Goal: Task Accomplishment & Management: Use online tool/utility

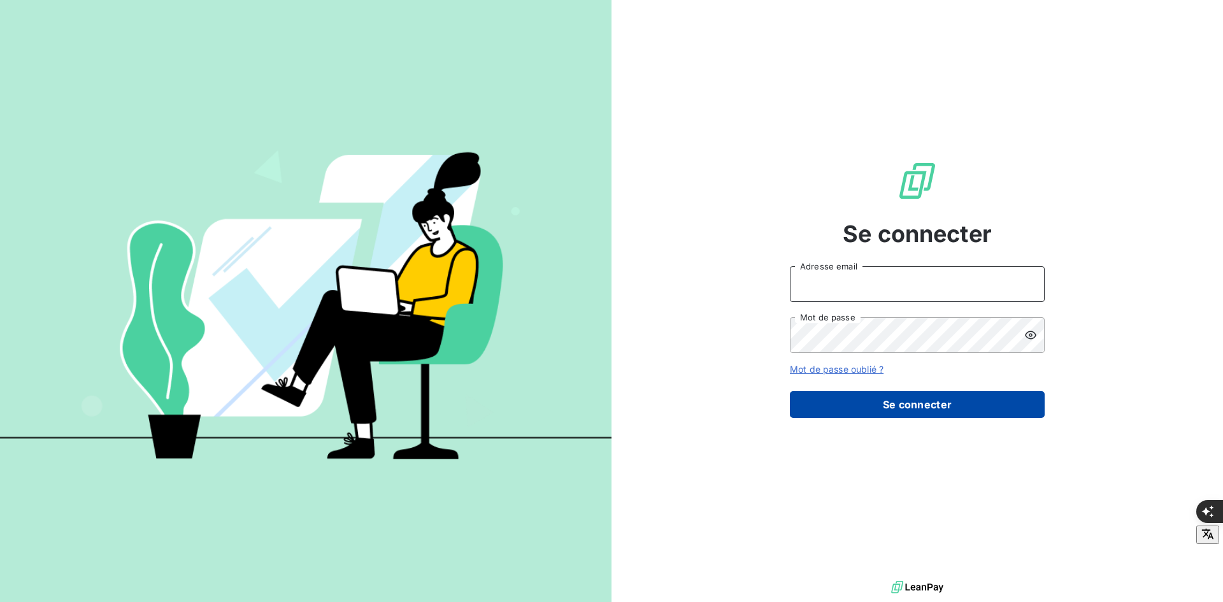
type input "[PERSON_NAME][EMAIL_ADDRESS][DOMAIN_NAME]"
click at [903, 402] on button "Se connecter" at bounding box center [917, 404] width 255 height 27
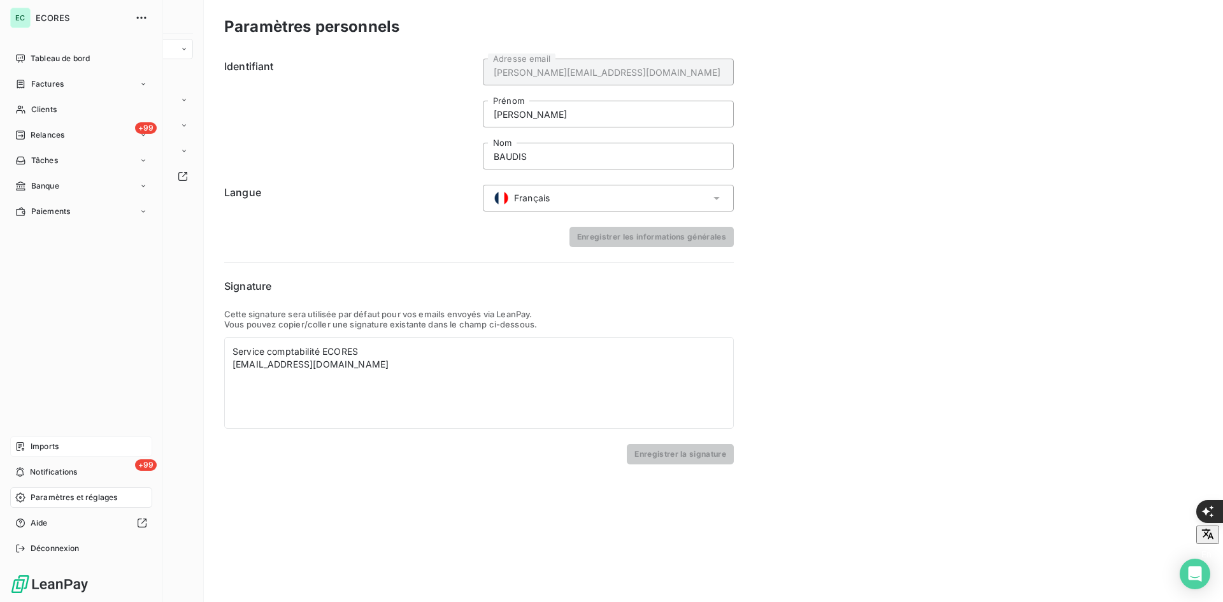
click at [30, 443] on div "Imports" at bounding box center [81, 446] width 142 height 20
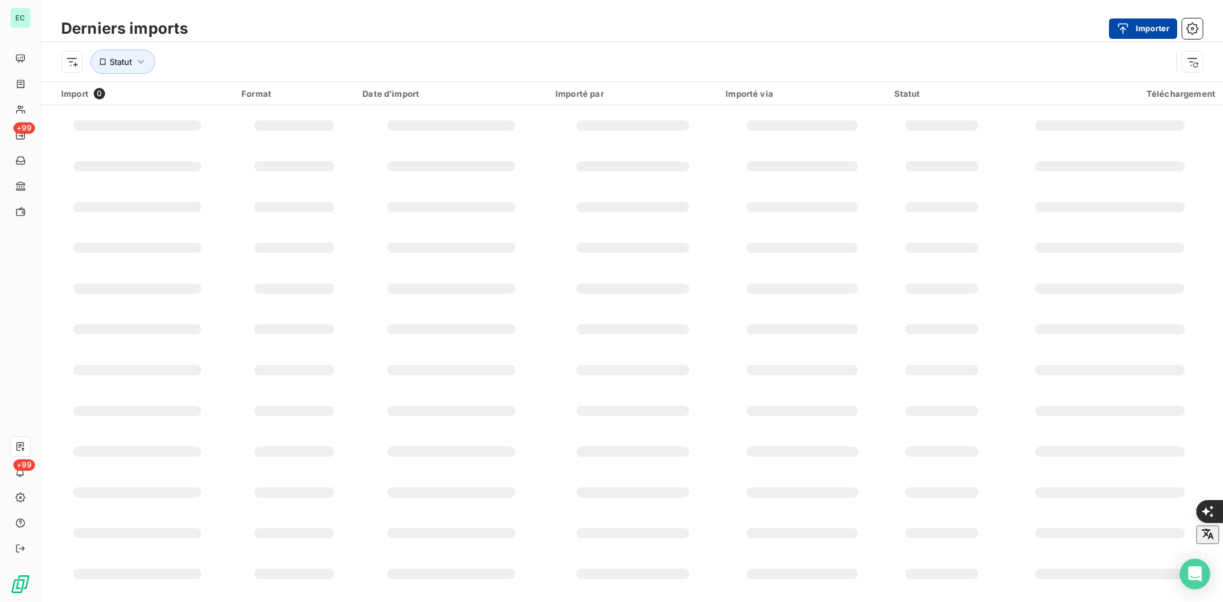
click at [1134, 32] on div "button" at bounding box center [1126, 28] width 19 height 13
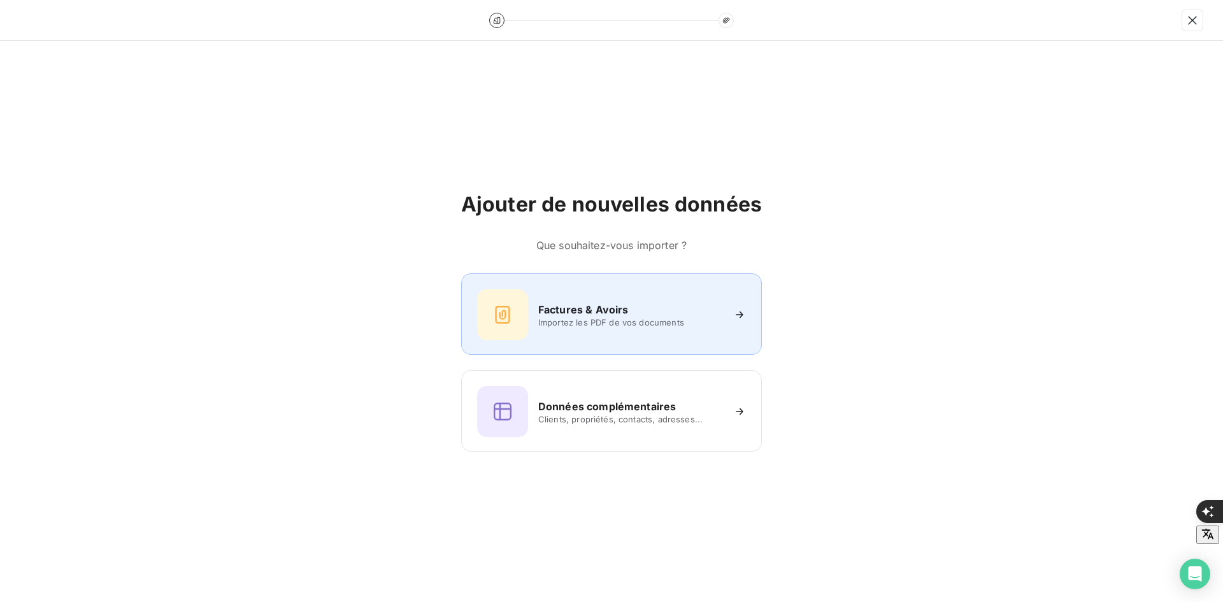
click at [550, 286] on div "Factures & Avoirs Importez les PDF de vos documents" at bounding box center [611, 314] width 301 height 82
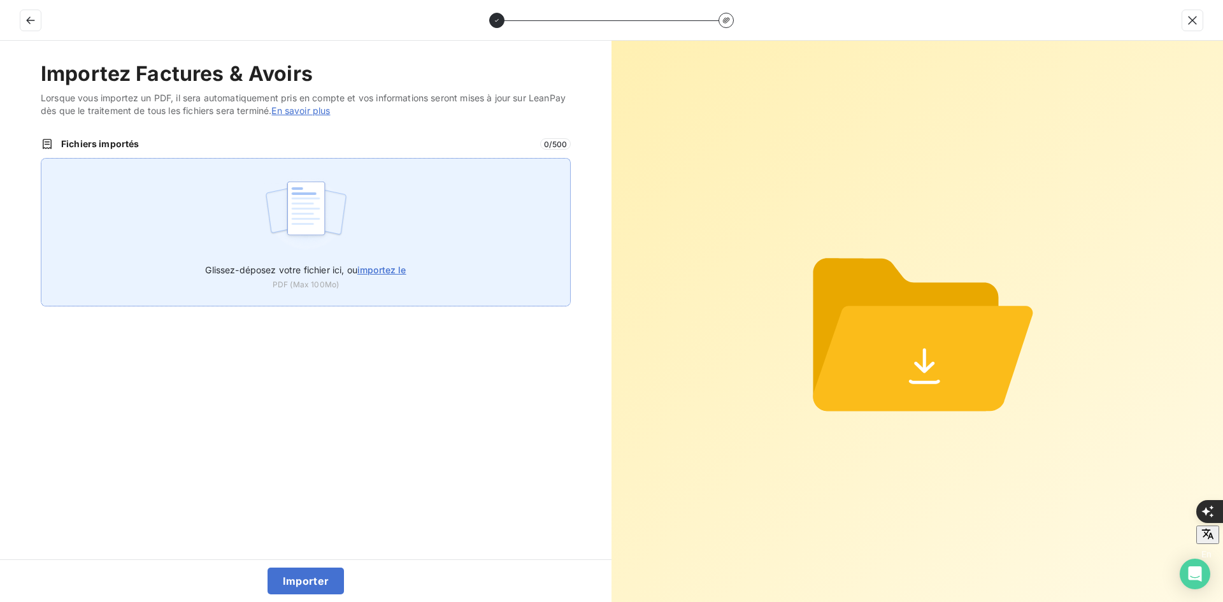
click at [454, 235] on div "Glissez-déposez votre fichier ici, ou importez le PDF (Max 100Mo)" at bounding box center [306, 232] width 530 height 148
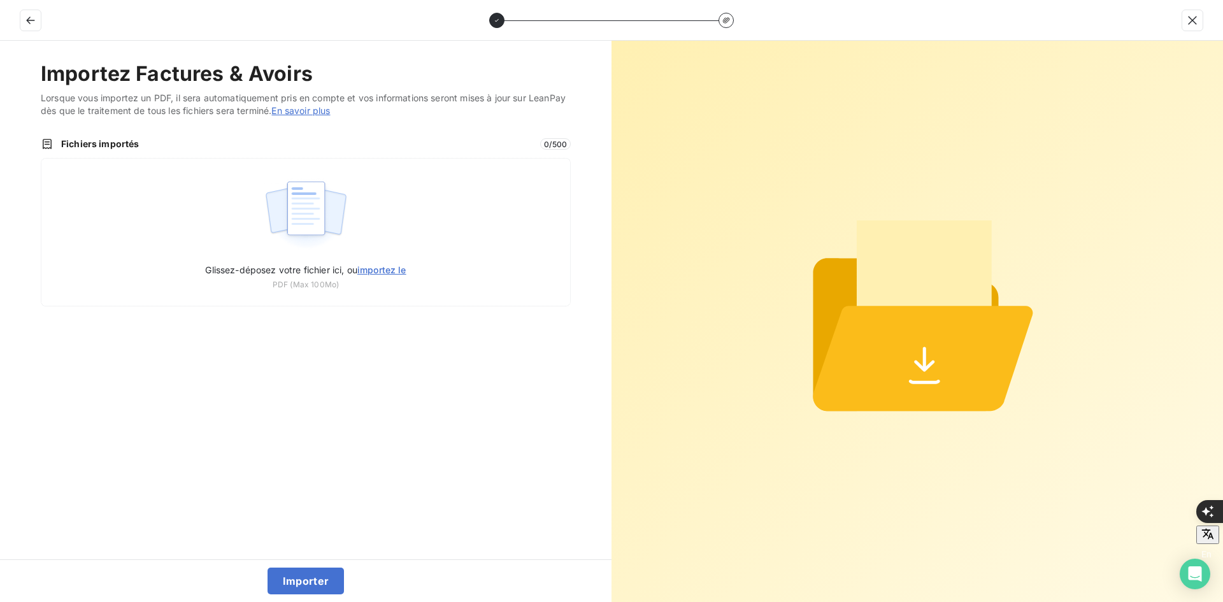
type input "C:\fakepath\FEF-2025-2612.pdf"
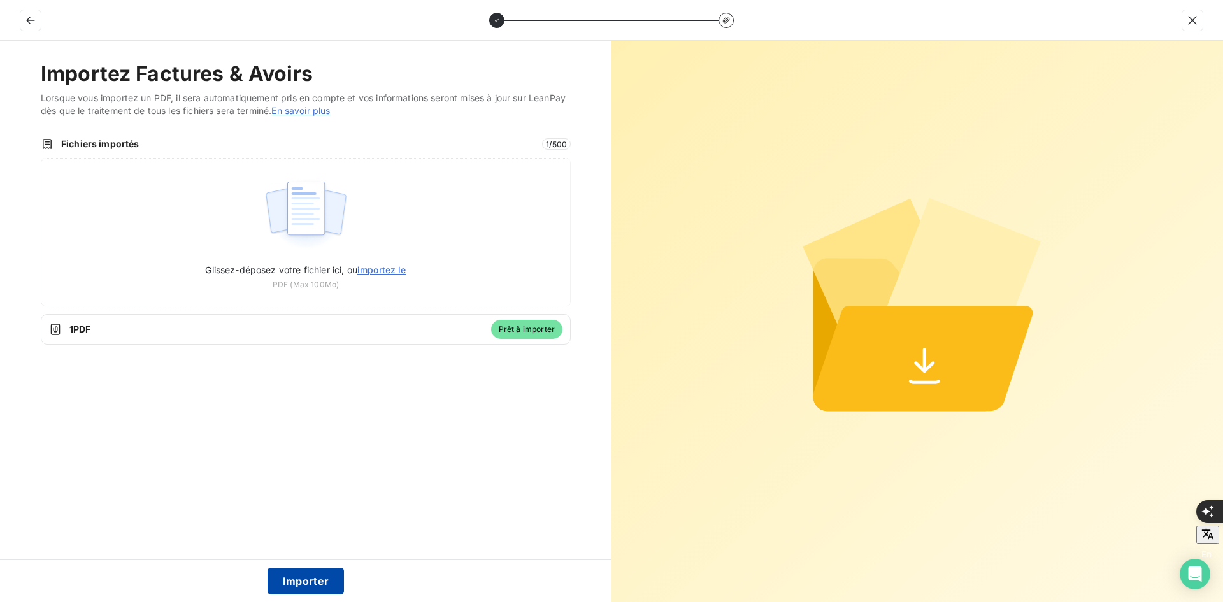
click at [332, 580] on button "Importer" at bounding box center [306, 581] width 77 height 27
